Goal: Task Accomplishment & Management: Manage account settings

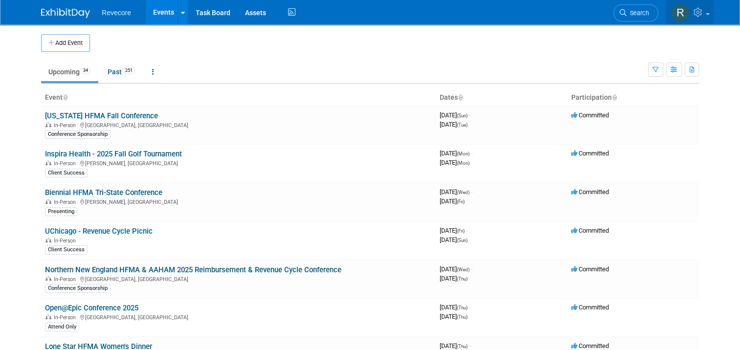
click at [712, 18] on link at bounding box center [690, 12] width 48 height 24
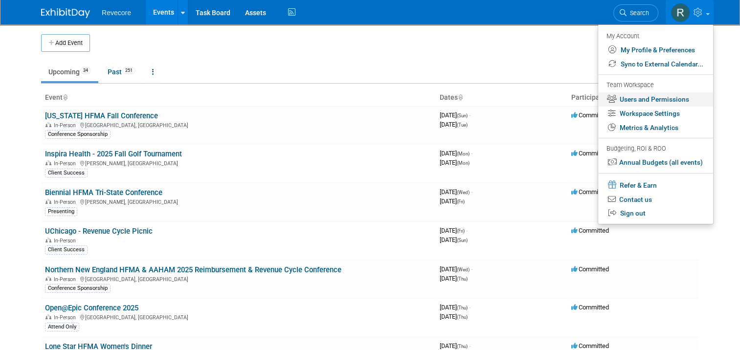
click at [670, 101] on link "Users and Permissions" at bounding box center [655, 99] width 115 height 14
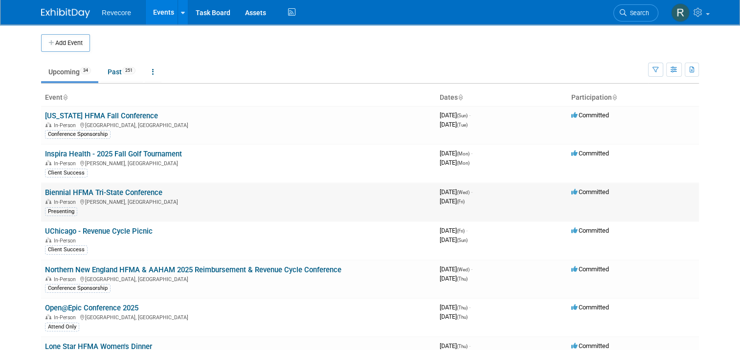
click at [117, 191] on link "Biennial HFMA Tri-State Conference" at bounding box center [103, 192] width 117 height 9
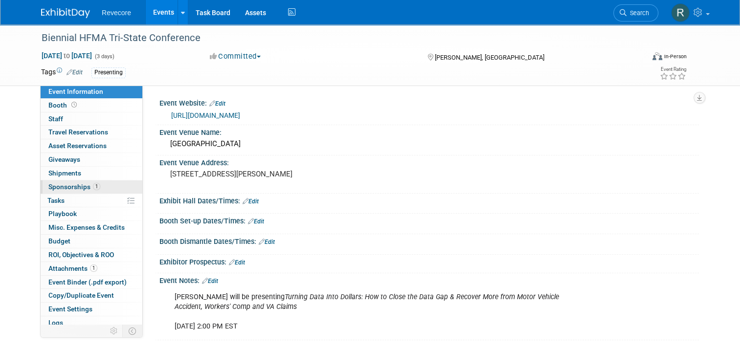
click at [70, 182] on link "1 Sponsorships 1" at bounding box center [92, 187] width 102 height 13
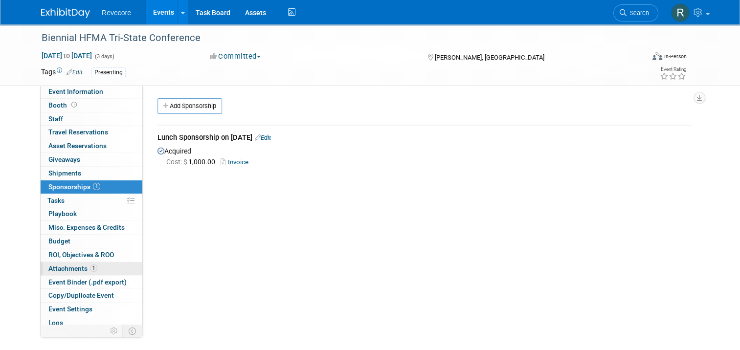
click at [90, 267] on span "1" at bounding box center [93, 268] width 7 height 7
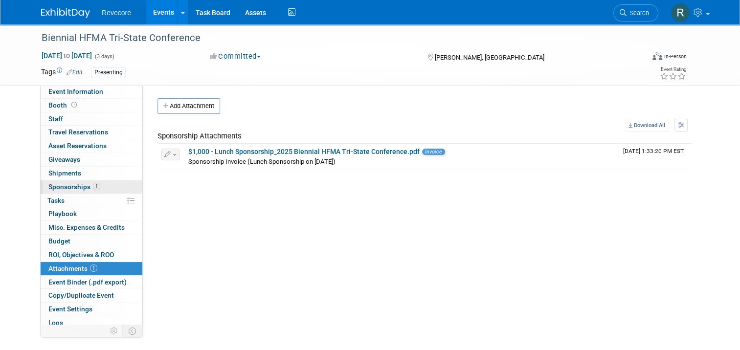
click at [93, 188] on span "1" at bounding box center [96, 186] width 7 height 7
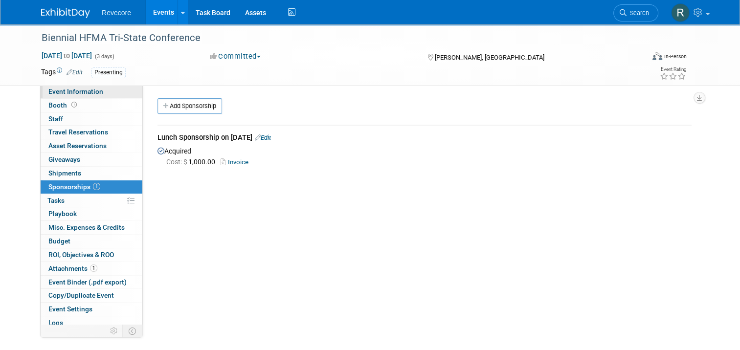
click at [96, 88] on link "Event Information" at bounding box center [92, 91] width 102 height 13
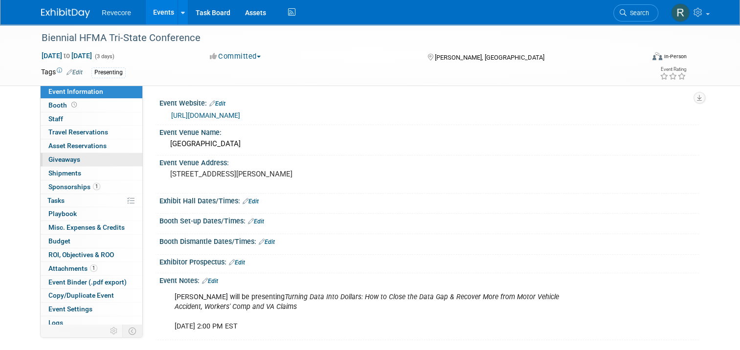
click at [96, 155] on link "0 Giveaways 0" at bounding box center [92, 159] width 102 height 13
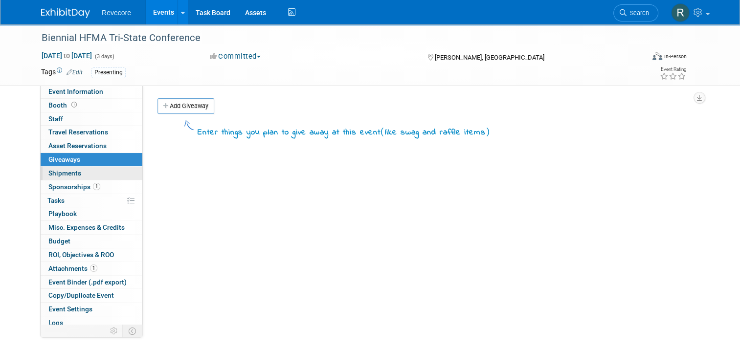
click at [91, 177] on link "0 Shipments 0" at bounding box center [92, 173] width 102 height 13
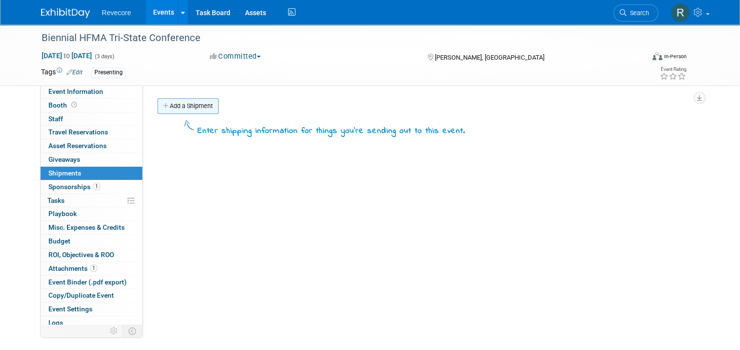
click at [174, 113] on link "Add a Shipment" at bounding box center [188, 106] width 61 height 16
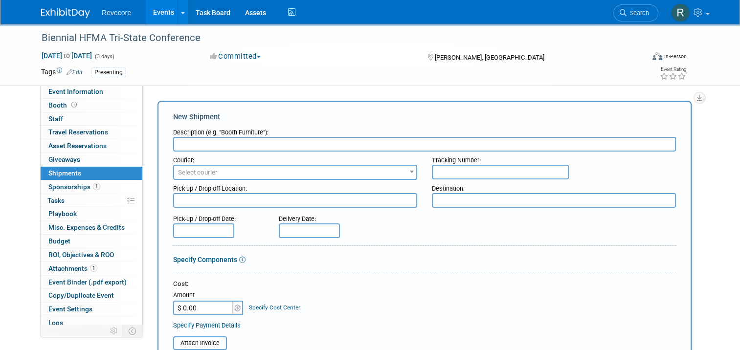
click at [209, 145] on input "text" at bounding box center [424, 144] width 503 height 15
paste input "FedEx - Shipped 350 pens to Tri-State Conference for Swag Bags"
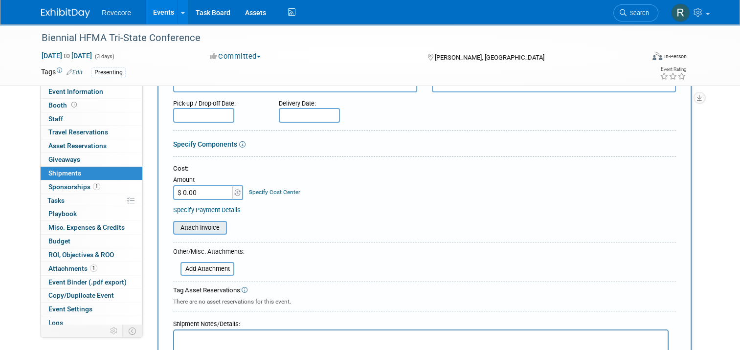
scroll to position [147, 0]
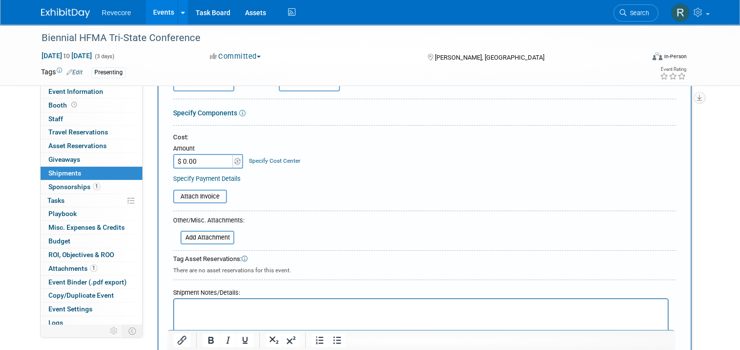
type input "FedEx - Shipped 350 pens to Tri-State Conference for Swag Bags"
click at [196, 158] on input "$ 0.00" at bounding box center [203, 161] width 61 height 15
type input "$ 20.63"
click at [381, 136] on div "Cost:" at bounding box center [424, 137] width 503 height 9
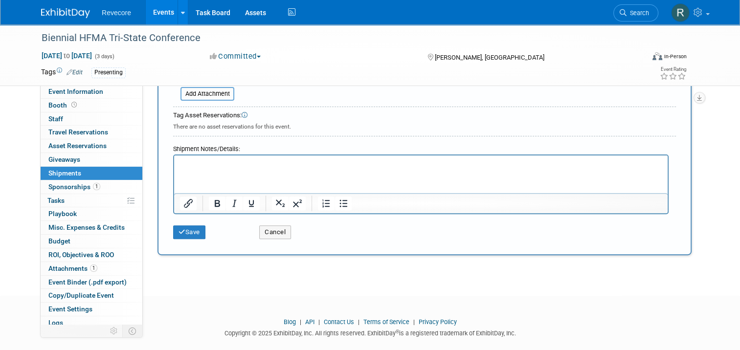
scroll to position [291, 0]
click at [182, 225] on button "Save" at bounding box center [189, 232] width 32 height 14
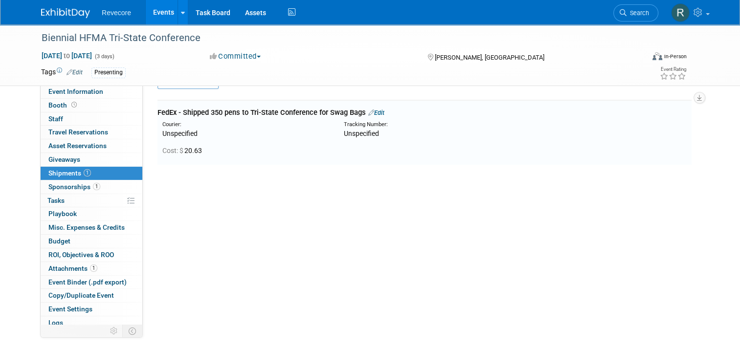
scroll to position [0, 0]
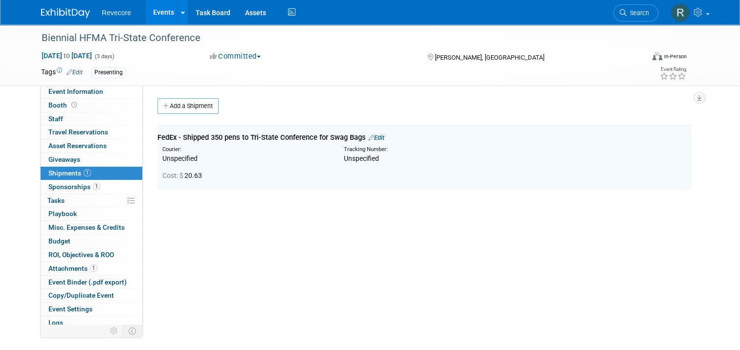
click at [154, 15] on link "Events" at bounding box center [164, 12] width 36 height 24
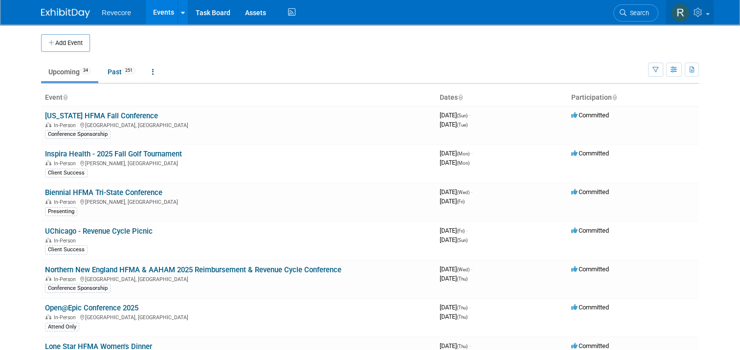
click at [702, 18] on link at bounding box center [690, 12] width 48 height 24
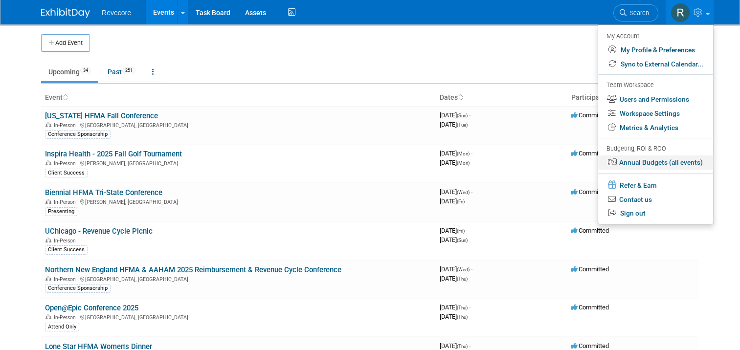
click at [665, 160] on link "Annual Budgets (all events)" at bounding box center [655, 163] width 115 height 14
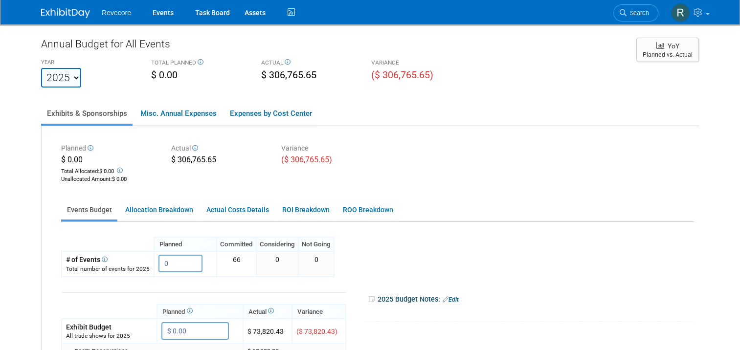
click at [519, 67] on div "YEAR [DATE] 2021 2022 2023 2024 2025 2026 2027 2028 2029 2030 2031 TOTAL PLANNE…" at bounding box center [334, 71] width 600 height 31
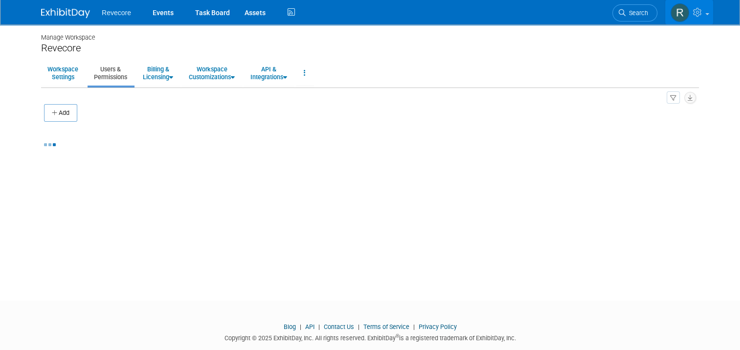
click at [713, 19] on link at bounding box center [689, 12] width 48 height 24
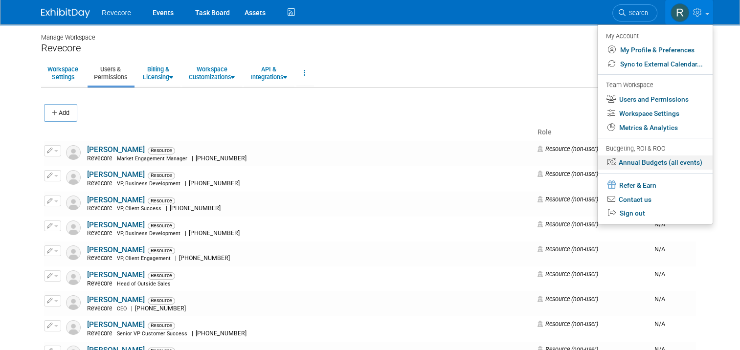
click at [676, 161] on link "Annual Budgets (all events)" at bounding box center [655, 163] width 115 height 14
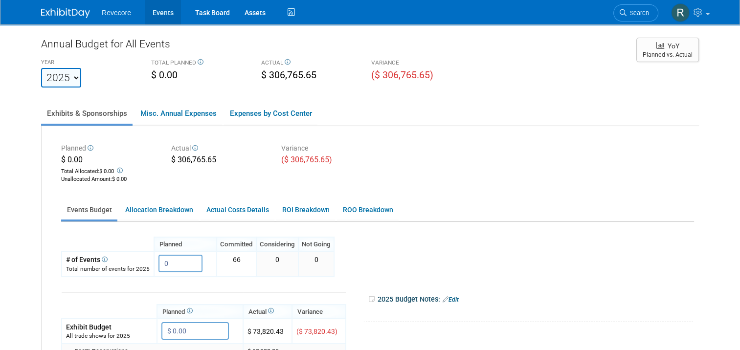
click at [157, 15] on link "Events" at bounding box center [163, 12] width 36 height 24
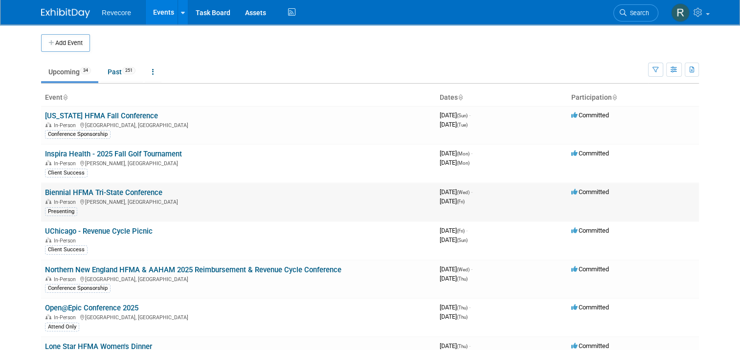
click at [88, 192] on link "Biennial HFMA Tri-State Conference" at bounding box center [103, 192] width 117 height 9
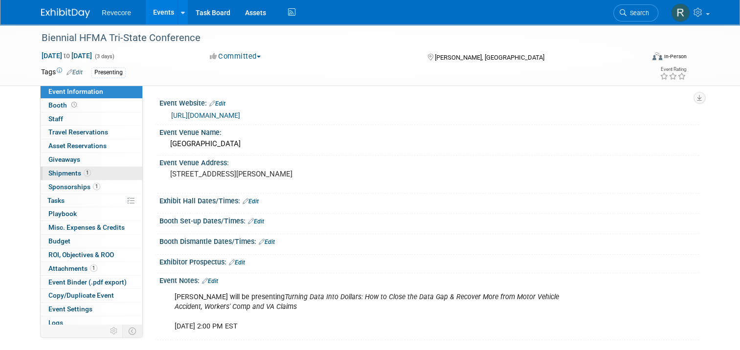
click at [90, 170] on link "1 Shipments 1" at bounding box center [92, 173] width 102 height 13
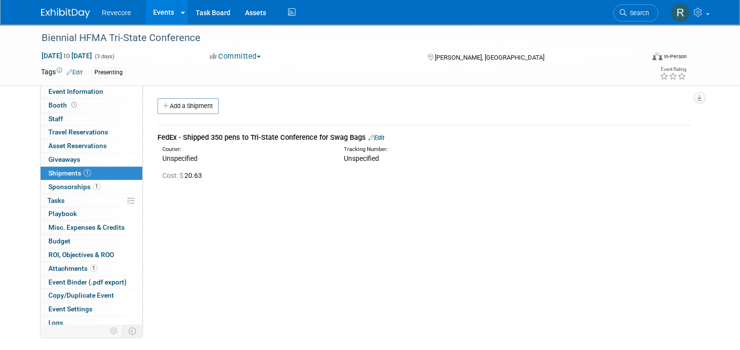
click at [155, 19] on link "Events" at bounding box center [164, 12] width 36 height 24
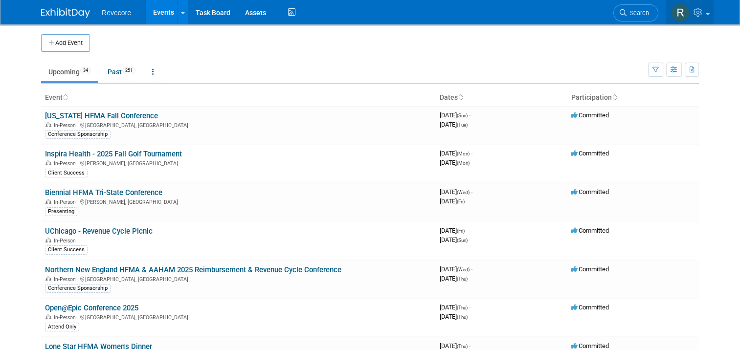
click at [706, 21] on link at bounding box center [690, 12] width 48 height 24
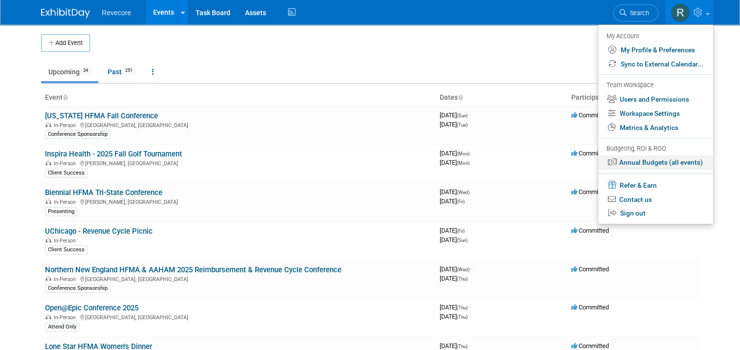
click at [672, 161] on link "Annual Budgets (all events)" at bounding box center [655, 163] width 115 height 14
